Goal: Task Accomplishment & Management: Complete application form

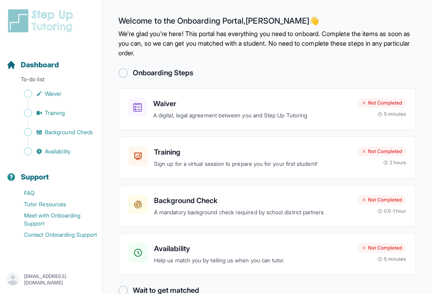
click at [199, 104] on h3 "Waiver" at bounding box center [252, 103] width 198 height 11
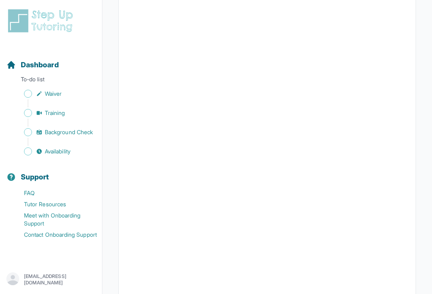
scroll to position [1019, 0]
click at [26, 93] on span "Sidebar" at bounding box center [28, 94] width 8 height 8
click at [27, 91] on span "Sidebar" at bounding box center [28, 94] width 8 height 8
click at [66, 91] on link "Waiver" at bounding box center [54, 93] width 96 height 11
click at [61, 94] on span "Waiver" at bounding box center [53, 94] width 17 height 8
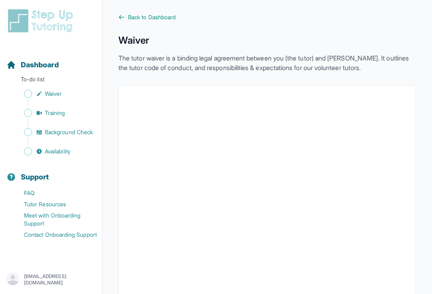
scroll to position [0, 0]
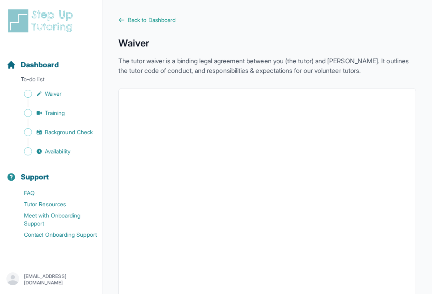
click at [157, 21] on span "Back to Dashboard" at bounding box center [152, 20] width 48 height 8
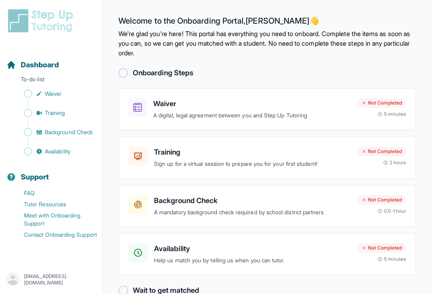
click at [244, 253] on div "Availability Help us match you by telling us when you can tutor." at bounding box center [252, 254] width 197 height 22
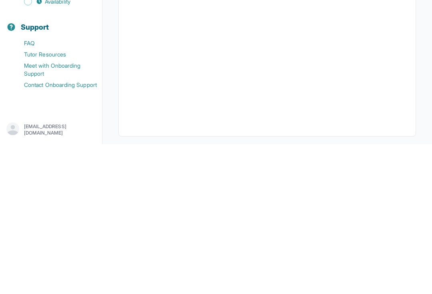
scroll to position [158, 0]
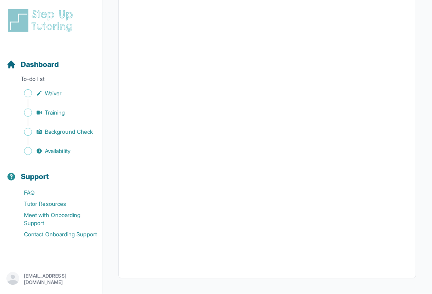
click at [83, 129] on span "Background Check" at bounding box center [69, 132] width 48 height 8
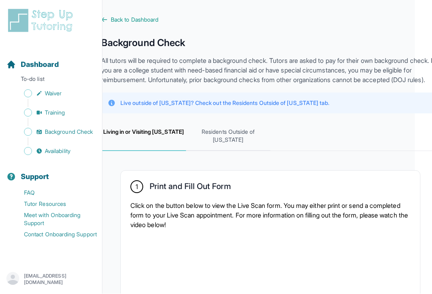
scroll to position [0, 17]
click at [240, 146] on span "Residents Outside of [US_STATE]" at bounding box center [228, 137] width 85 height 30
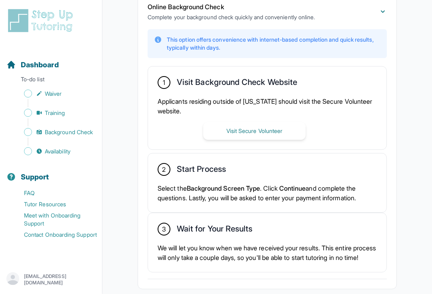
scroll to position [208, 0]
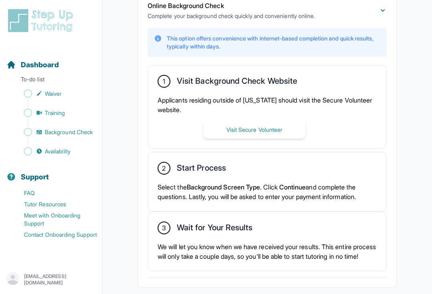
click at [275, 129] on button "Visit Secure Volunteer" at bounding box center [254, 130] width 102 height 18
